Goal: Obtain resource: Download file/media

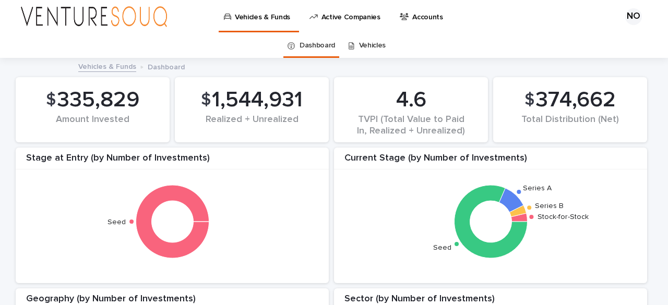
click at [351, 39] on div "Vehicles" at bounding box center [367, 45] width 37 height 25
click at [351, 44] on div "Vehicles" at bounding box center [367, 45] width 37 height 25
click at [364, 46] on link "Vehicles" at bounding box center [372, 45] width 27 height 25
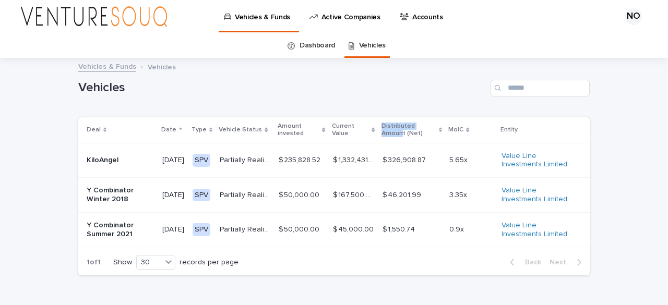
drag, startPoint x: 370, startPoint y: 135, endPoint x: 398, endPoint y: 139, distance: 28.5
click at [398, 139] on tr "Deal Date Type Vehicle Status Amount invested Current Value Distributed Amount …" at bounding box center [333, 130] width 511 height 26
click at [350, 129] on p "Current Value" at bounding box center [351, 130] width 38 height 19
click at [182, 156] on p "[DATE]" at bounding box center [173, 160] width 22 height 9
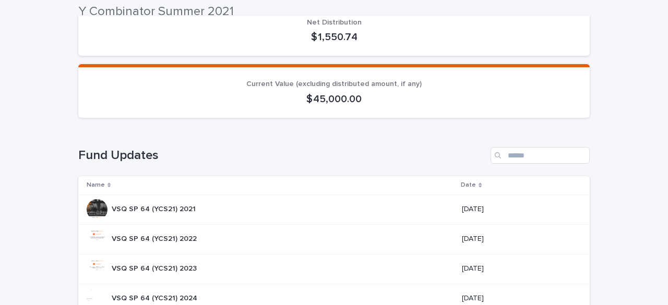
scroll to position [271, 0]
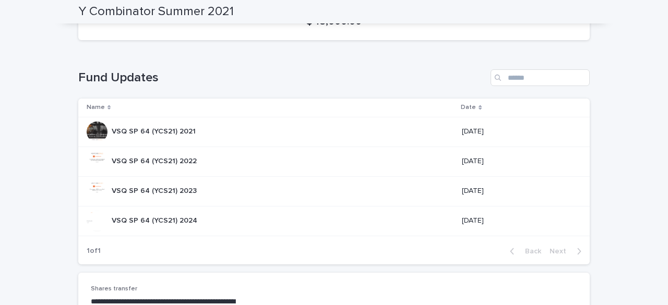
click at [461, 108] on p "Date" at bounding box center [468, 107] width 15 height 11
click at [479, 106] on icon at bounding box center [480, 106] width 3 height 2
drag, startPoint x: 123, startPoint y: 137, endPoint x: 112, endPoint y: 136, distance: 11.0
click at [112, 136] on div "VSQ SP 64 (YCS21) 2024 VSQ SP 64 (YCS21) 2024" at bounding box center [155, 131] width 86 height 17
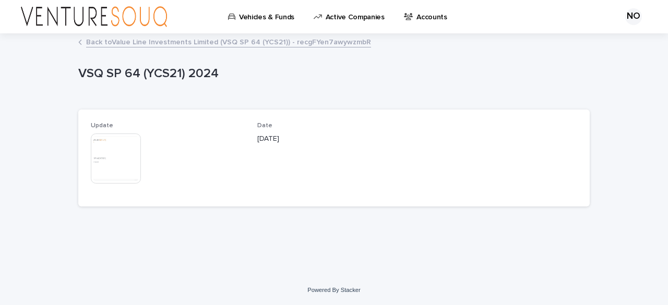
click at [112, 165] on img at bounding box center [116, 159] width 50 height 50
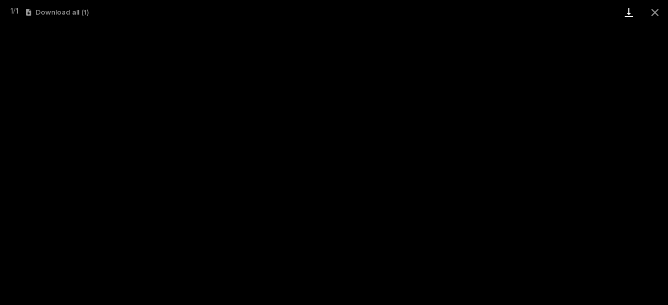
click at [626, 12] on link "Download" at bounding box center [629, 12] width 26 height 25
click at [655, 7] on button "Close gallery" at bounding box center [655, 12] width 26 height 25
